Goal: Communication & Community: Ask a question

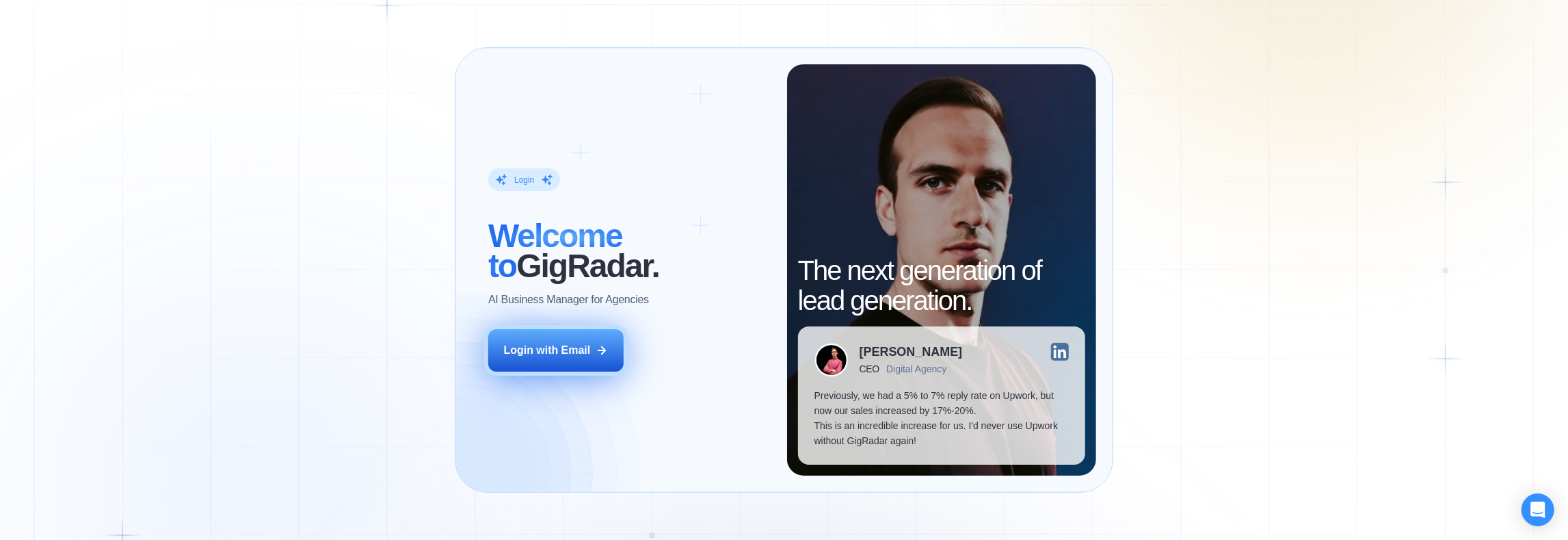
click at [548, 350] on div "Login with Email" at bounding box center [547, 350] width 87 height 15
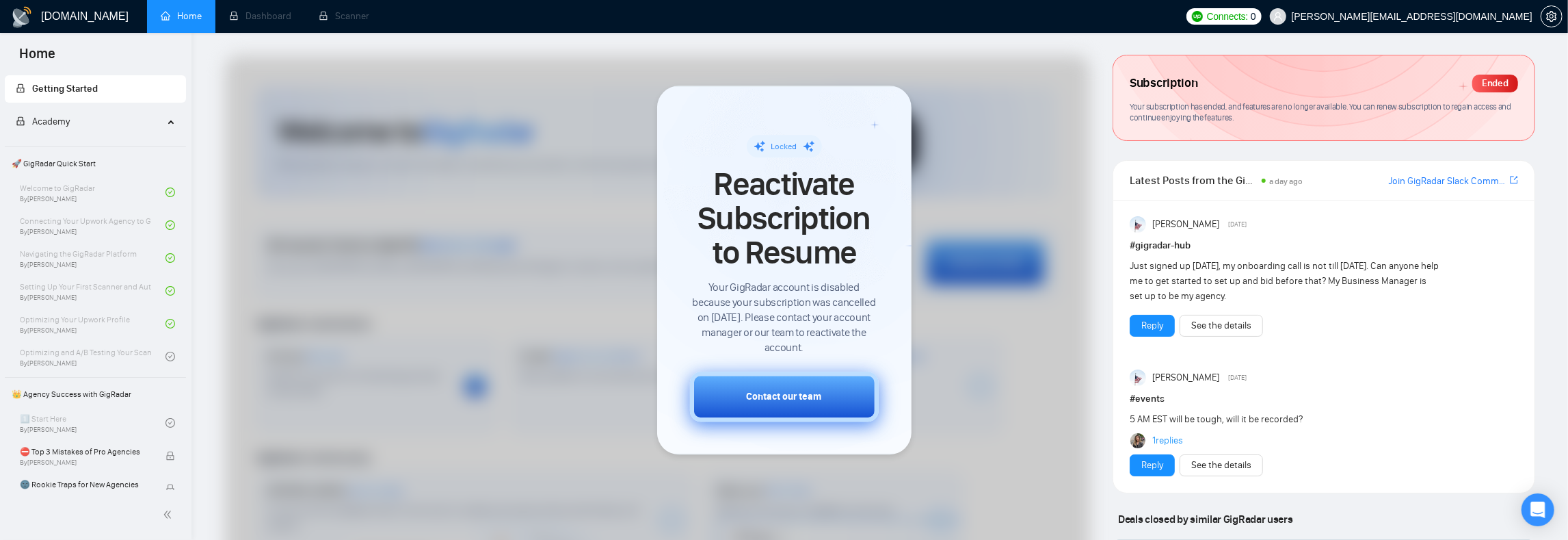
click at [764, 397] on div "Contact our team" at bounding box center [784, 396] width 75 height 14
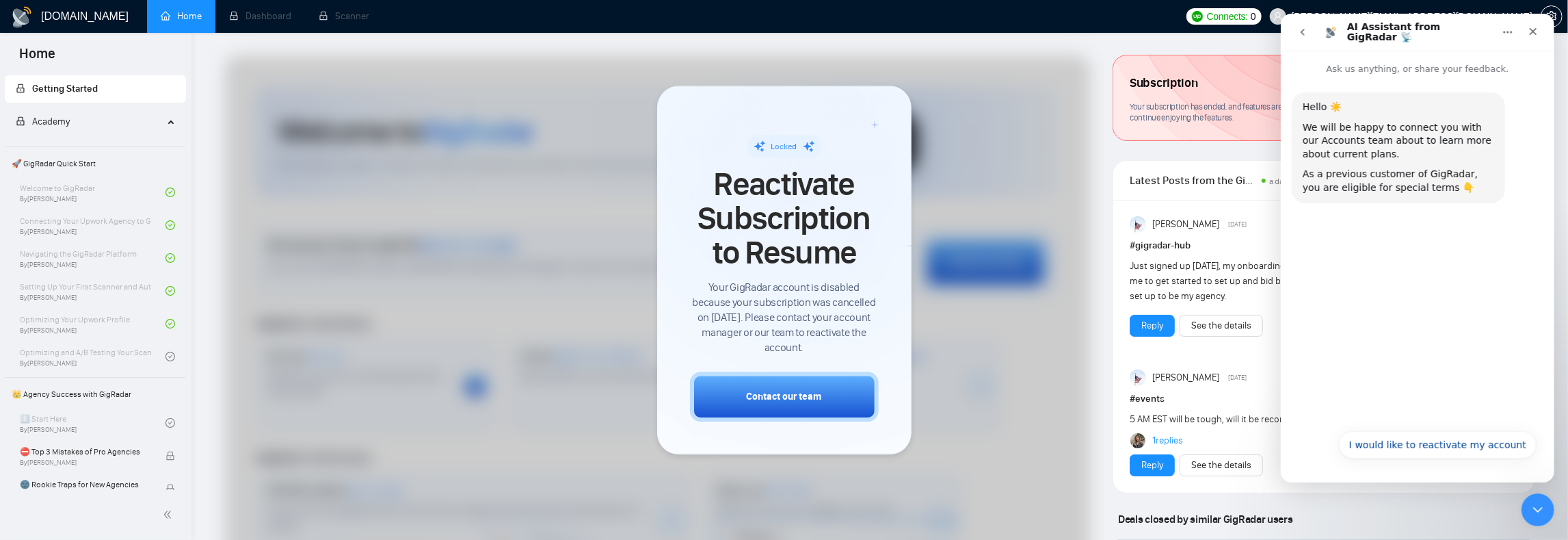
click at [1383, 34] on h1 "AI Assistant from GigRadar 📡" at bounding box center [1419, 33] width 146 height 21
click at [1405, 33] on h1 "AI Assistant from GigRadar 📡" at bounding box center [1419, 33] width 146 height 21
click at [1413, 33] on h1 "AI Assistant from GigRadar 📡" at bounding box center [1419, 33] width 146 height 21
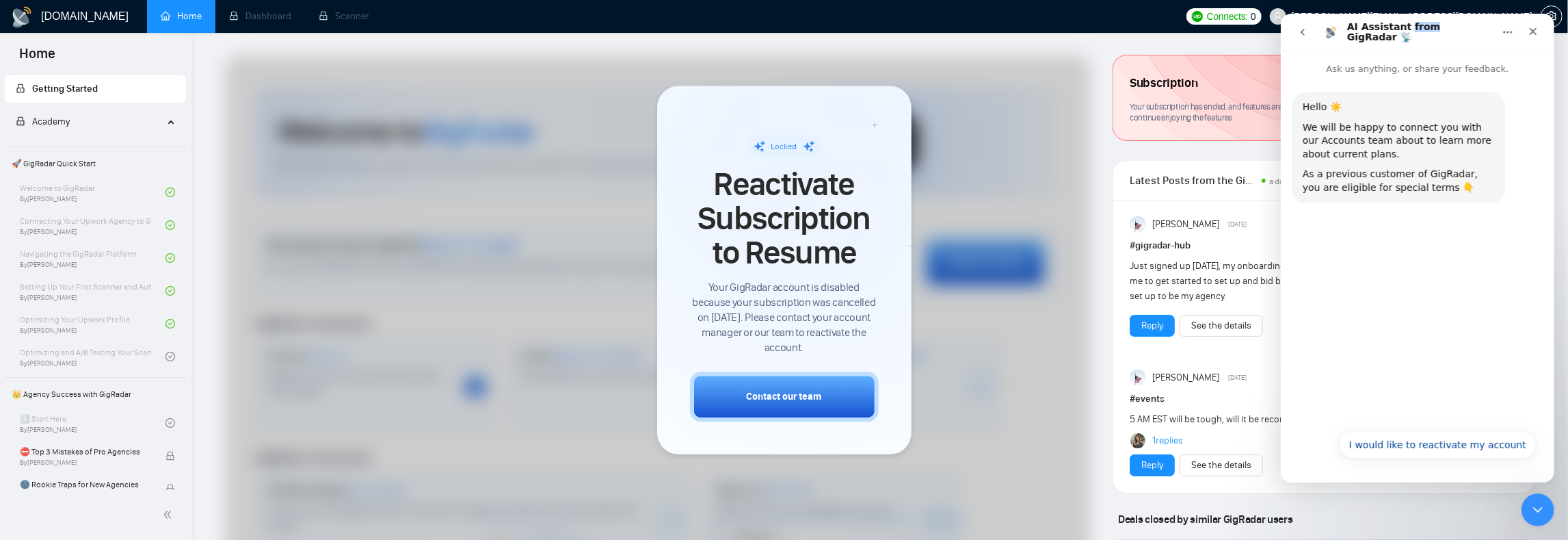
click at [1413, 33] on h1 "AI Assistant from GigRadar 📡" at bounding box center [1419, 33] width 146 height 21
click at [1434, 34] on h1 "AI Assistant from GigRadar 📡" at bounding box center [1419, 33] width 146 height 21
click at [1428, 36] on h1 "AI Assistant from GigRadar 📡" at bounding box center [1419, 33] width 146 height 21
click at [1437, 36] on h1 "AI Assistant from GigRadar 📡" at bounding box center [1419, 33] width 146 height 21
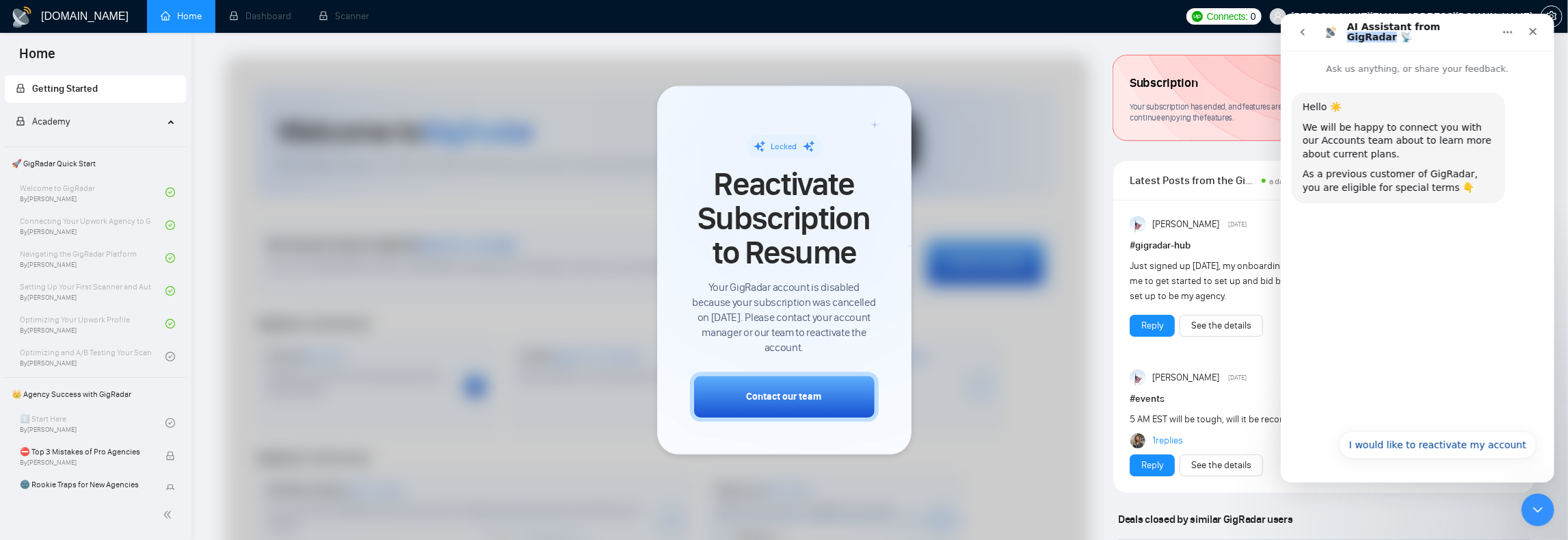
click at [1437, 36] on h1 "AI Assistant from GigRadar 📡" at bounding box center [1419, 33] width 146 height 21
click at [1429, 33] on h1 "AI Assistant from GigRadar 📡" at bounding box center [1419, 33] width 146 height 21
click at [1428, 33] on h1 "AI Assistant from GigRadar 📡" at bounding box center [1419, 33] width 146 height 21
click at [1415, 34] on h1 "AI Assistant from GigRadar 📡" at bounding box center [1419, 33] width 146 height 21
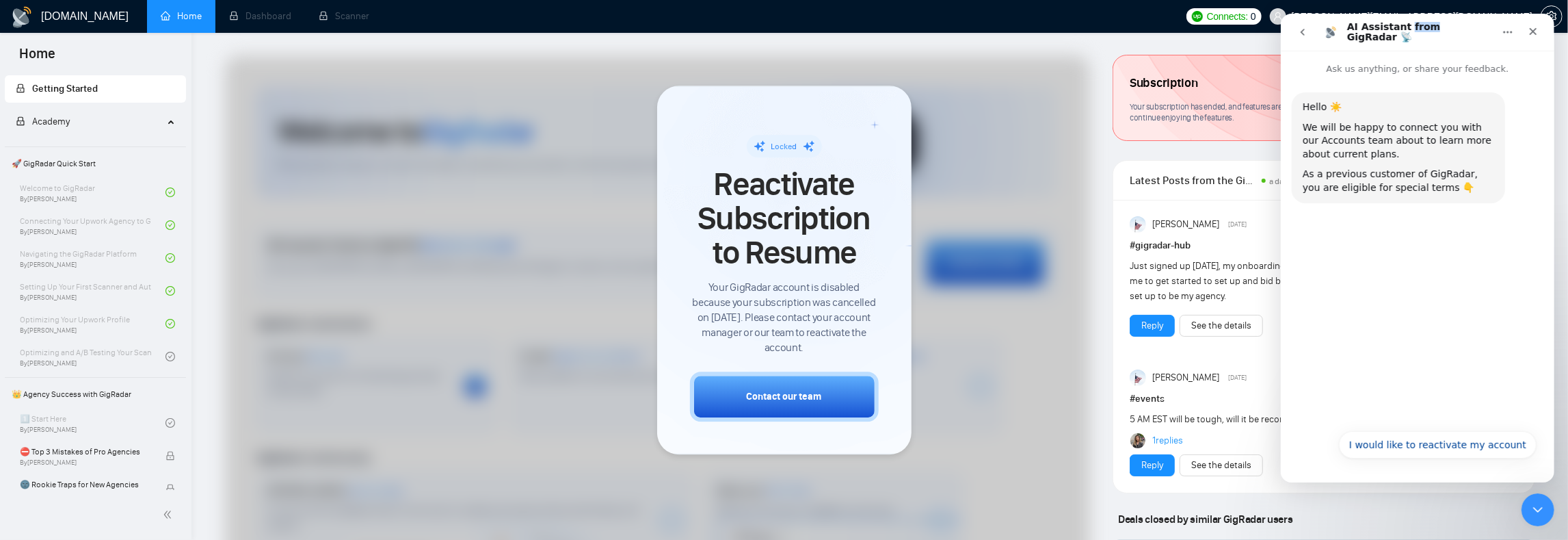
click at [1415, 34] on h1 "AI Assistant from GigRadar 📡" at bounding box center [1419, 33] width 146 height 21
click at [1402, 31] on h1 "AI Assistant from GigRadar 📡" at bounding box center [1419, 33] width 146 height 21
click at [1381, 449] on button "I would like to reactivate my account" at bounding box center [1437, 444] width 198 height 27
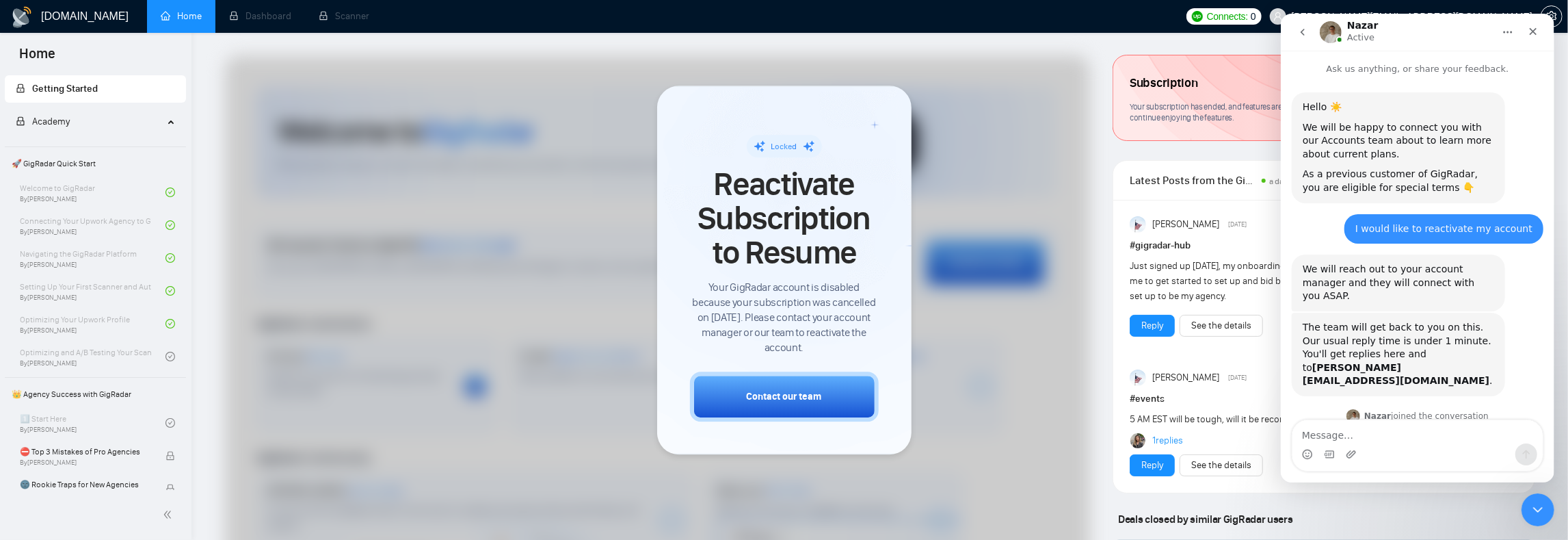
scroll to position [92, 0]
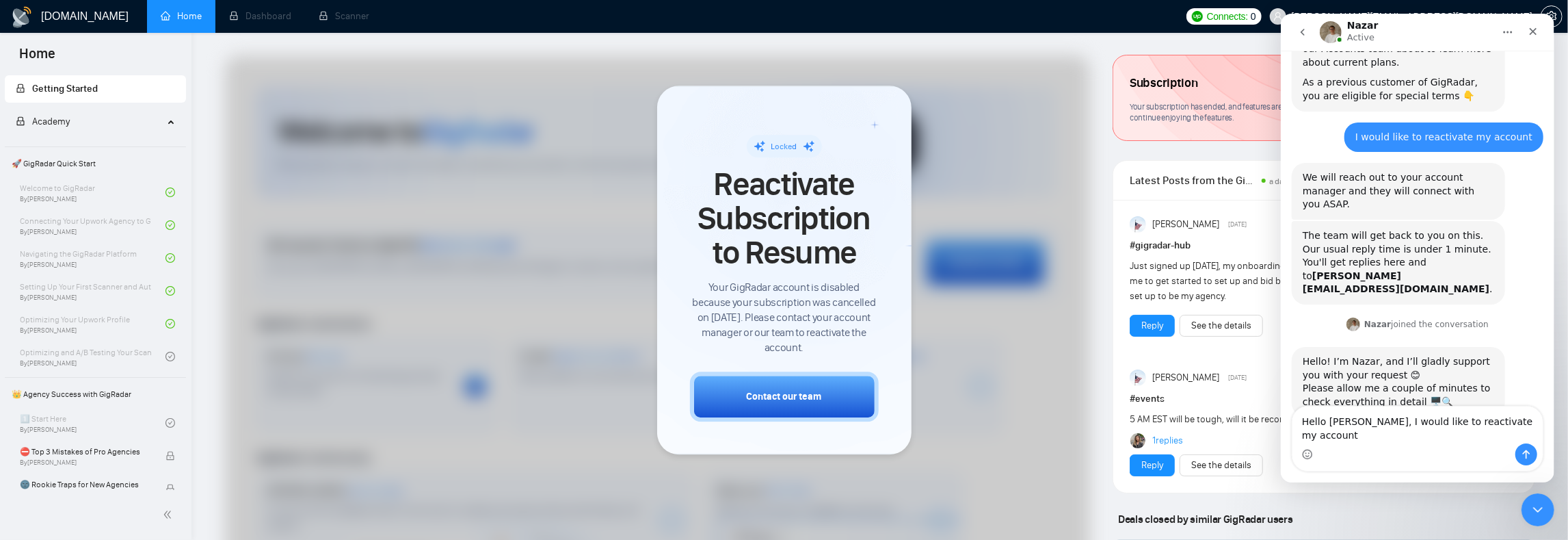
click at [1413, 432] on textarea "Hello [PERSON_NAME], I would like to reactivate my account" at bounding box center [1417, 425] width 250 height 37
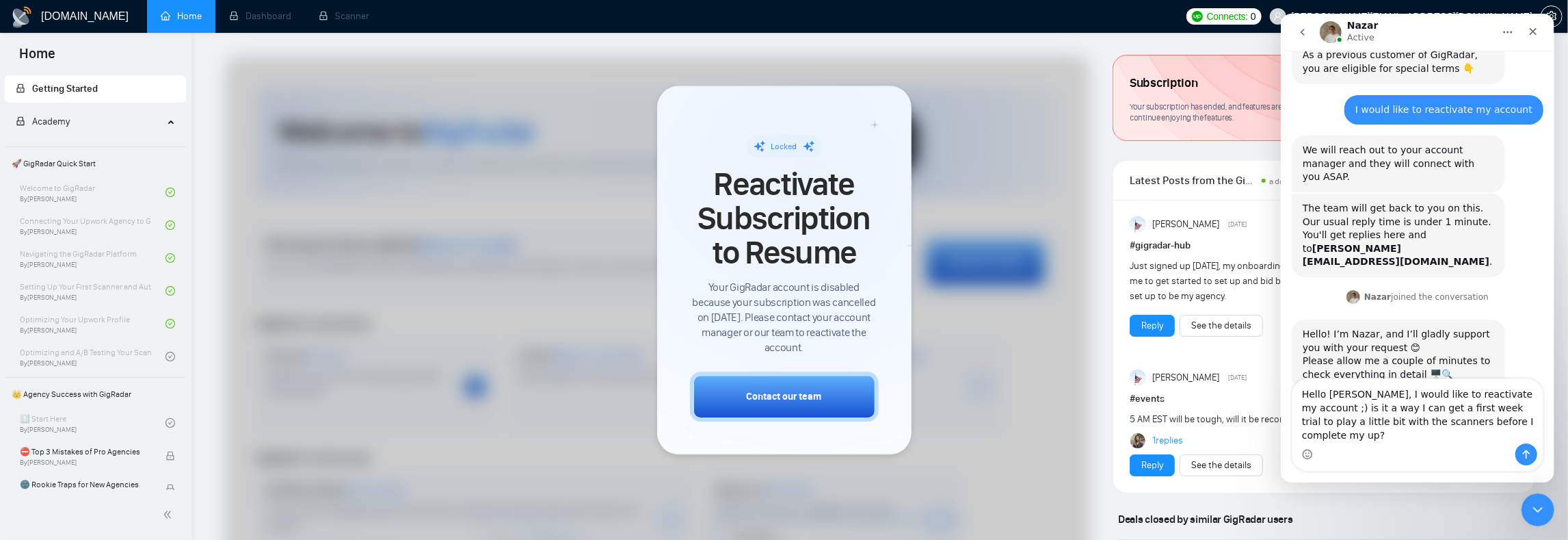
scroll to position [133, 0]
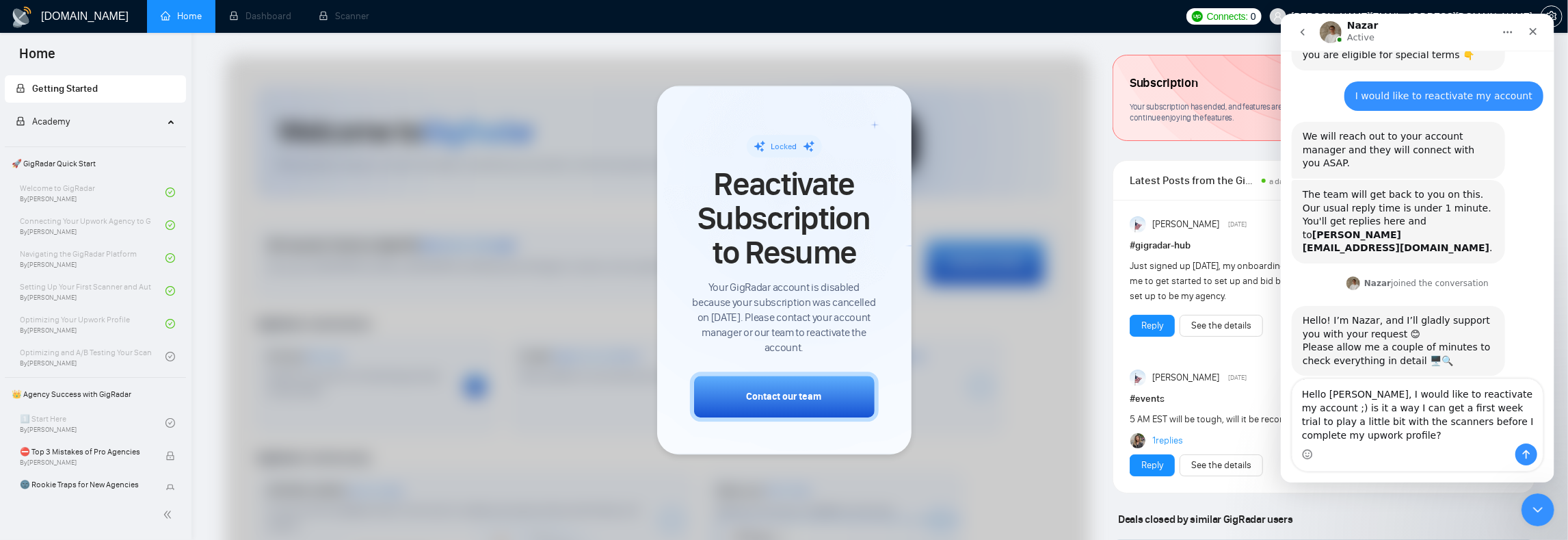
type textarea "Hello [PERSON_NAME], I would like to reactivate my account ;) is it a way I can…"
click at [1525, 456] on icon "Send a message…" at bounding box center [1526, 454] width 11 height 11
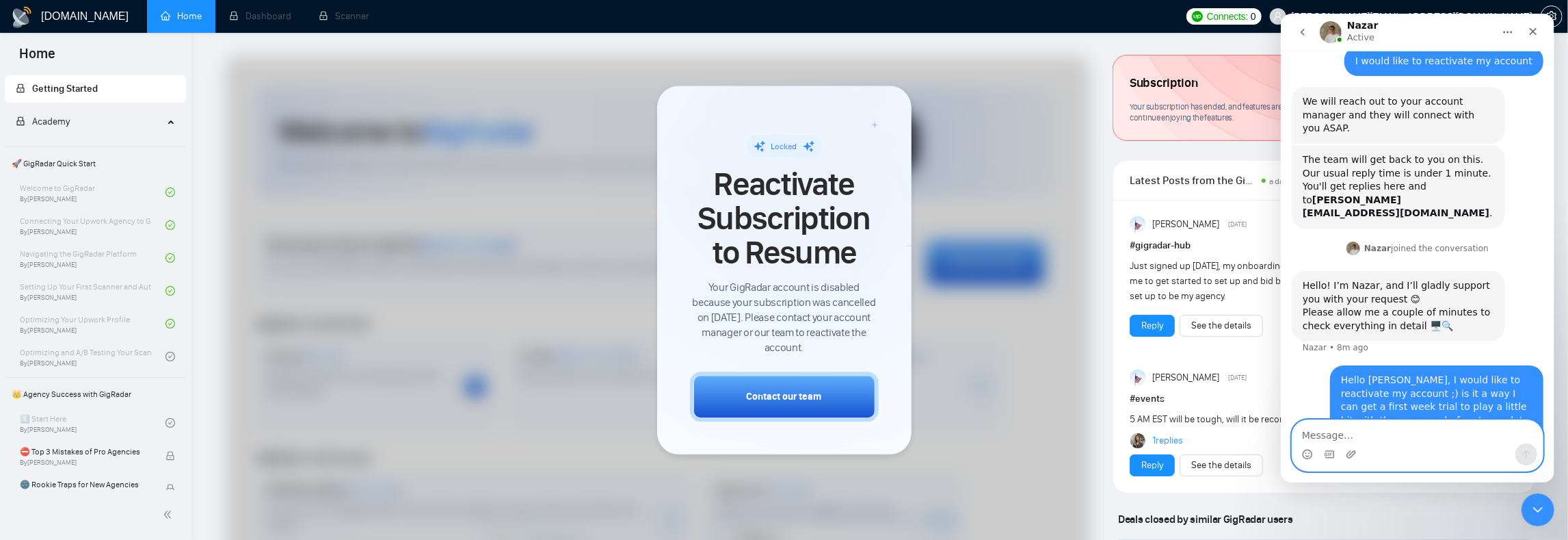
scroll to position [184, 0]
